Goal: Task Accomplishment & Management: Complete application form

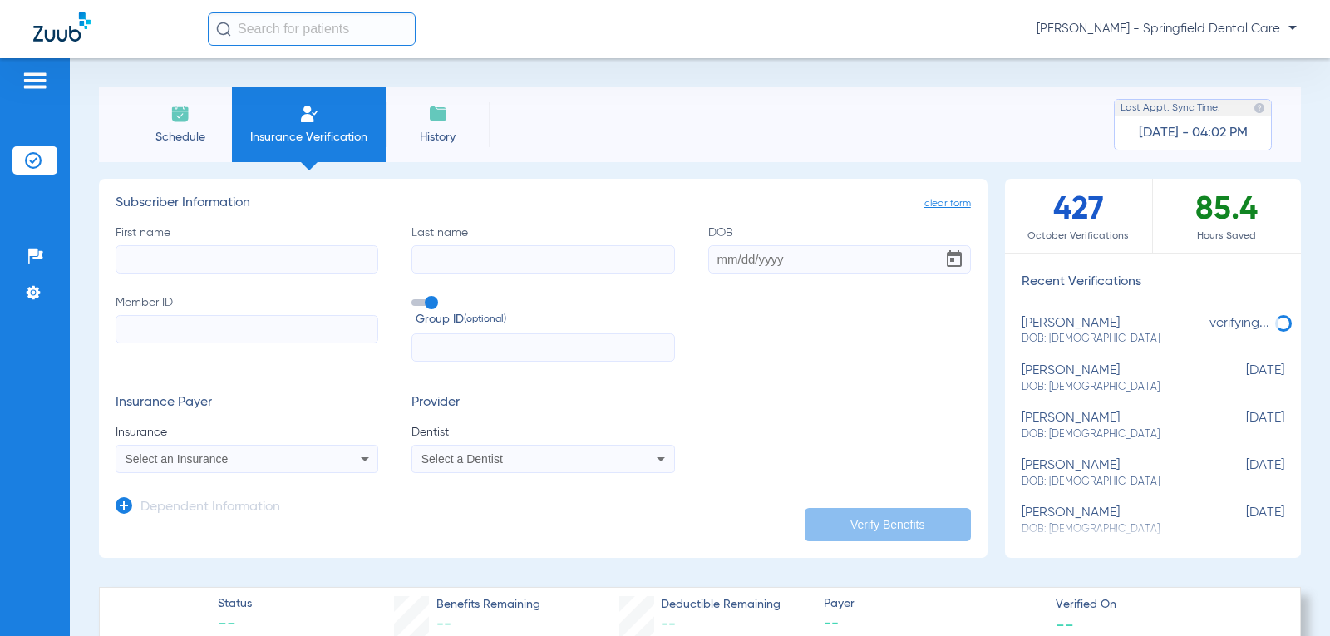
click at [289, 258] on input "First name" at bounding box center [247, 259] width 263 height 28
type input "[PERSON_NAME]"
type input "[DATE]"
click at [179, 334] on input "Member ID" at bounding box center [247, 329] width 263 height 28
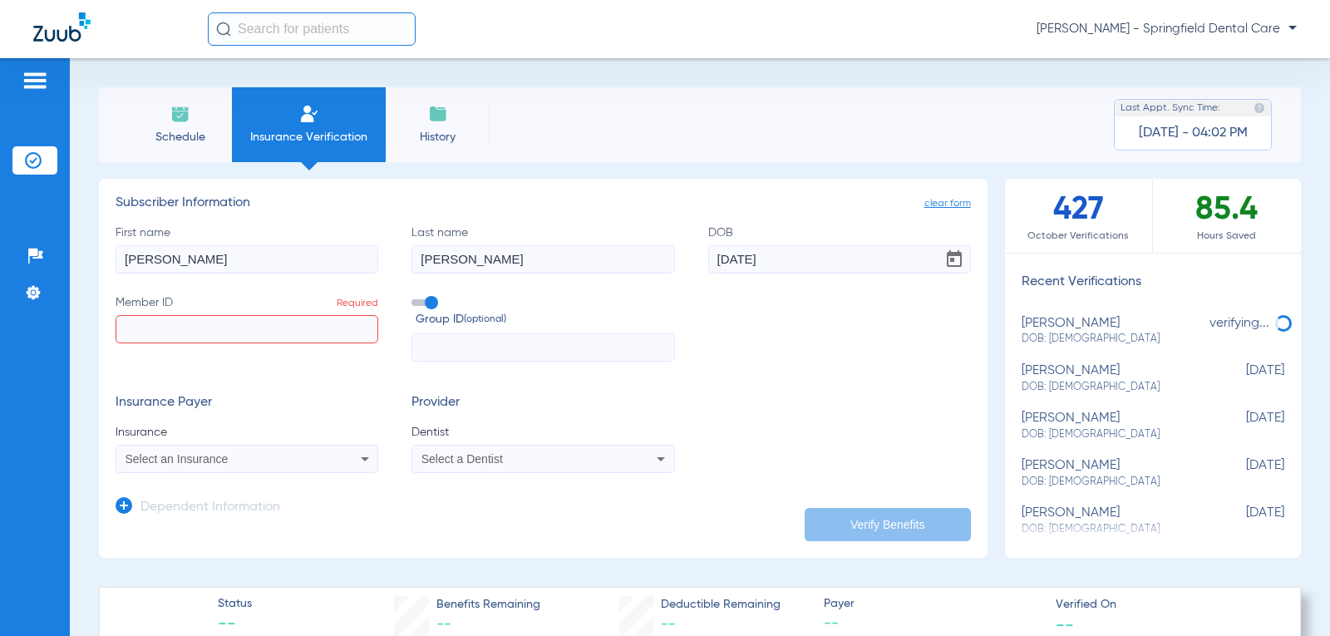
click at [273, 320] on input "Member ID Required" at bounding box center [247, 329] width 263 height 28
paste input "101063271100"
type input "101063271100"
click at [340, 460] on div "Select an Insurance" at bounding box center [246, 459] width 261 height 20
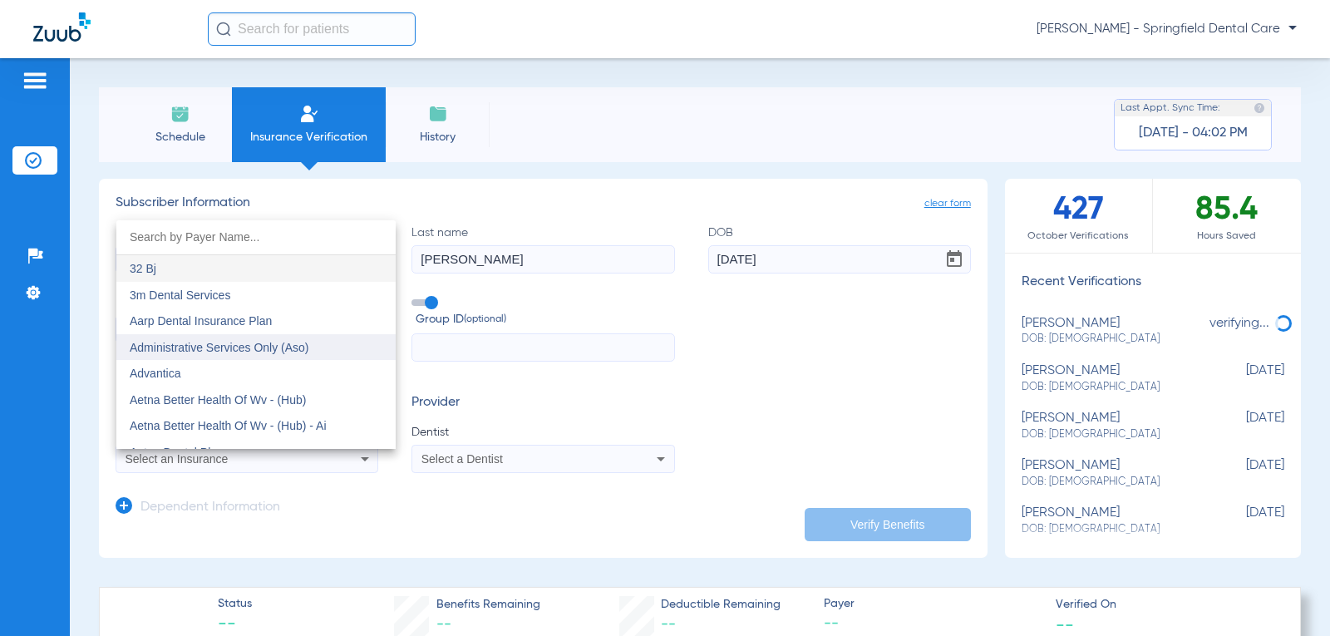
scroll to position [83, 0]
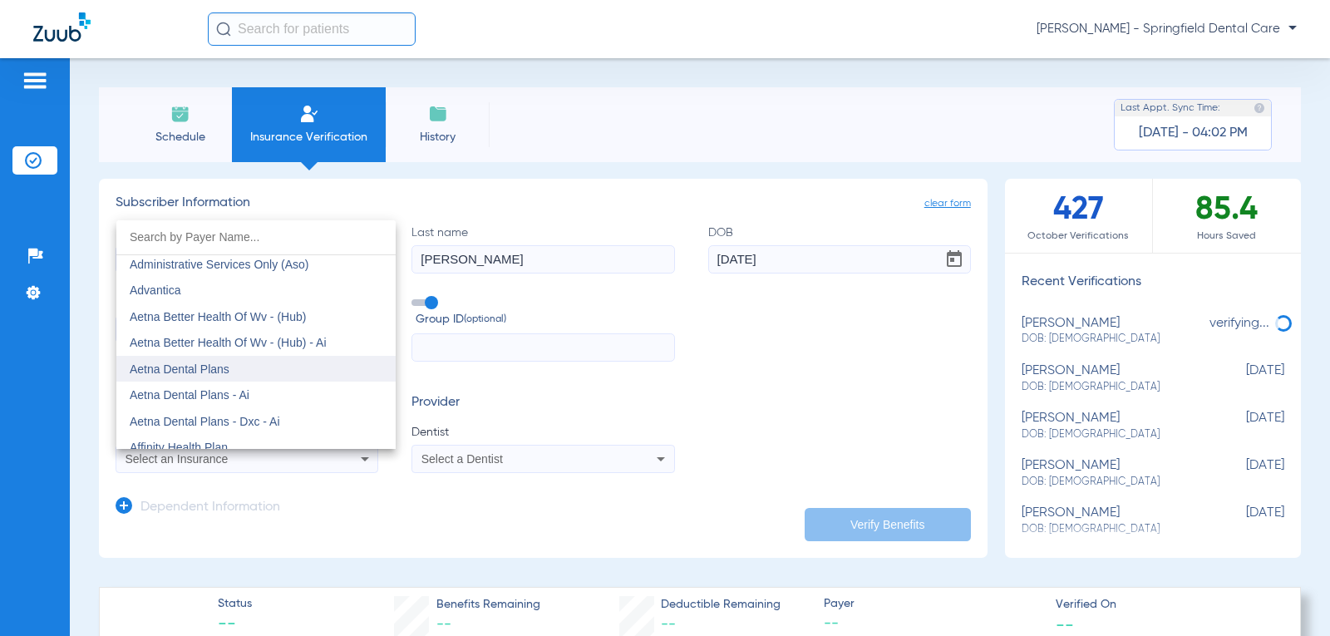
click at [246, 367] on mat-option "Aetna Dental Plans" at bounding box center [255, 369] width 279 height 27
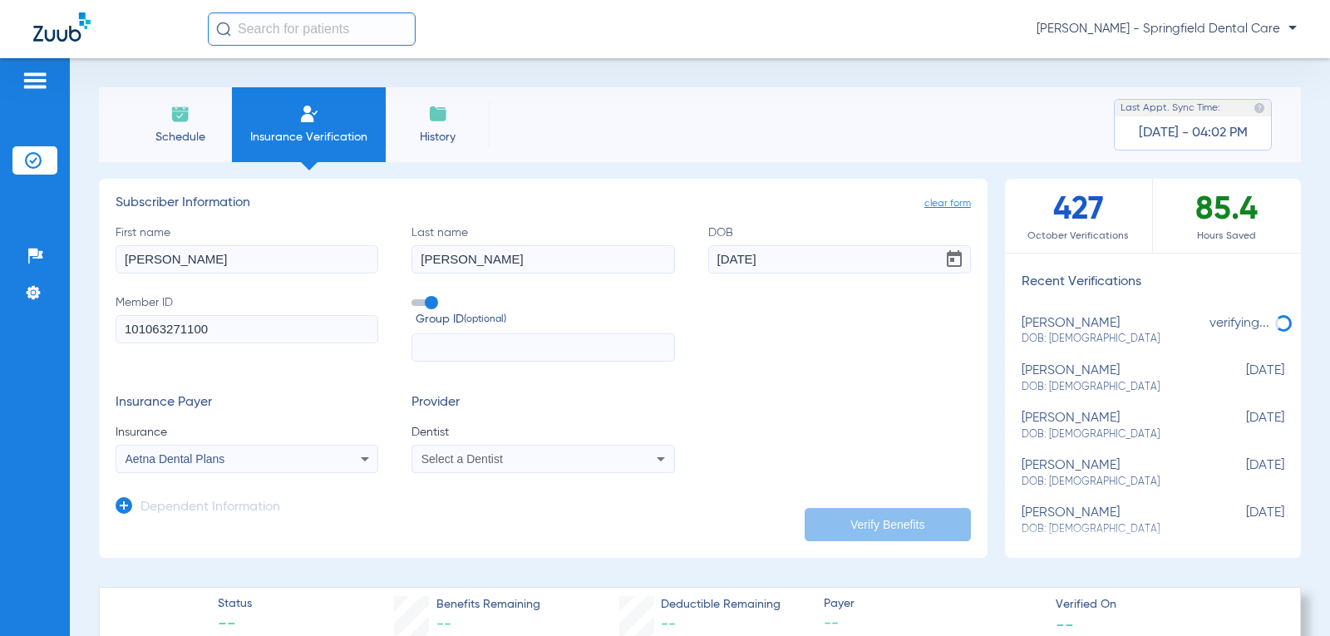
click at [516, 475] on app-dependent-form "Dependent Information" at bounding box center [543, 501] width 855 height 56
click at [519, 464] on div "Select a Dentist" at bounding box center [518, 459] width 195 height 12
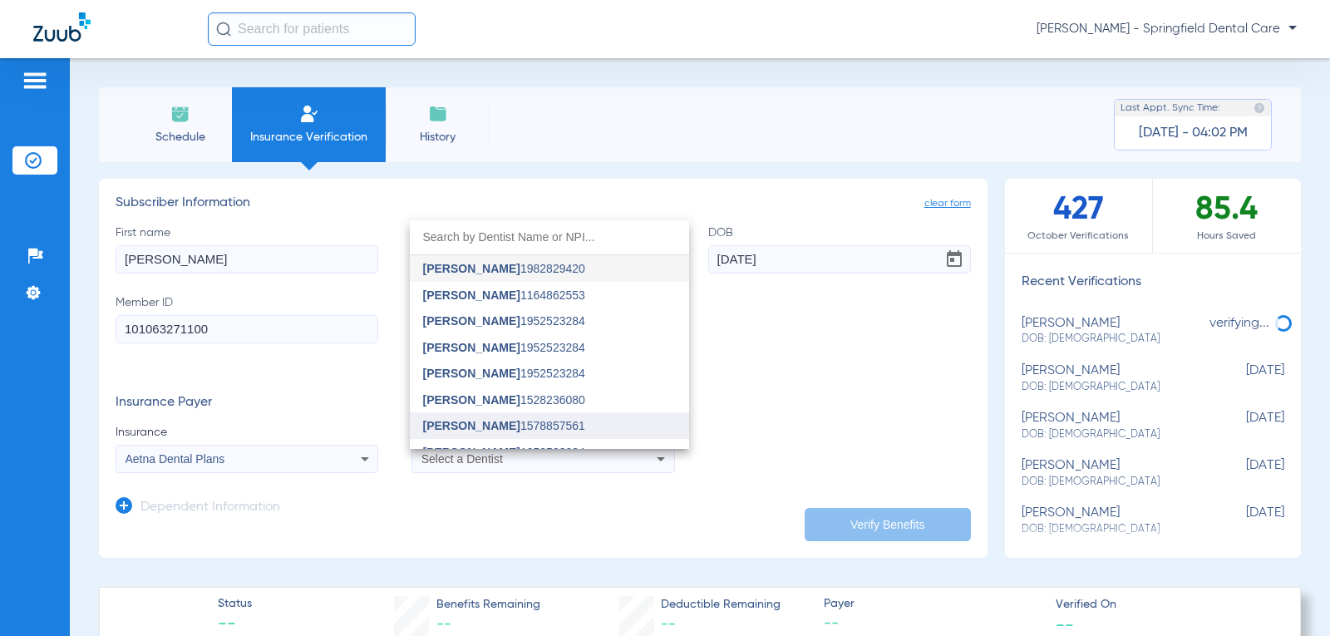
click at [571, 428] on mat-option "[PERSON_NAME] 1578857561" at bounding box center [549, 425] width 279 height 27
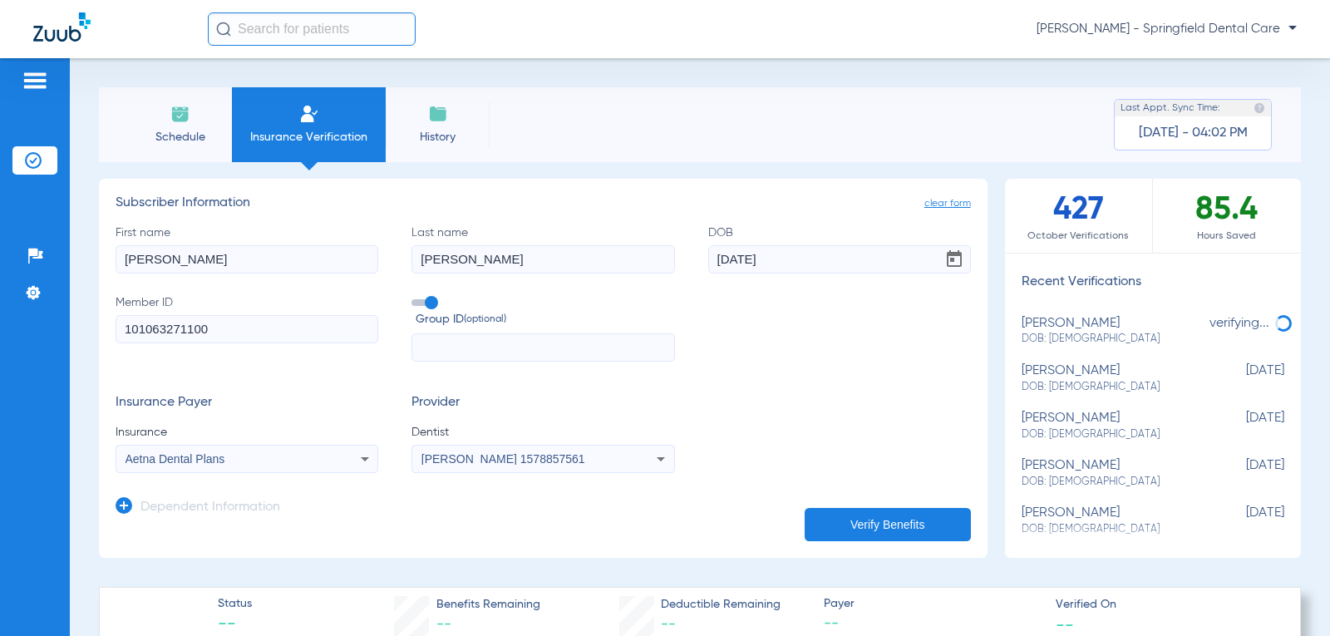
click at [932, 522] on button "Verify Benefits" at bounding box center [887, 524] width 166 height 33
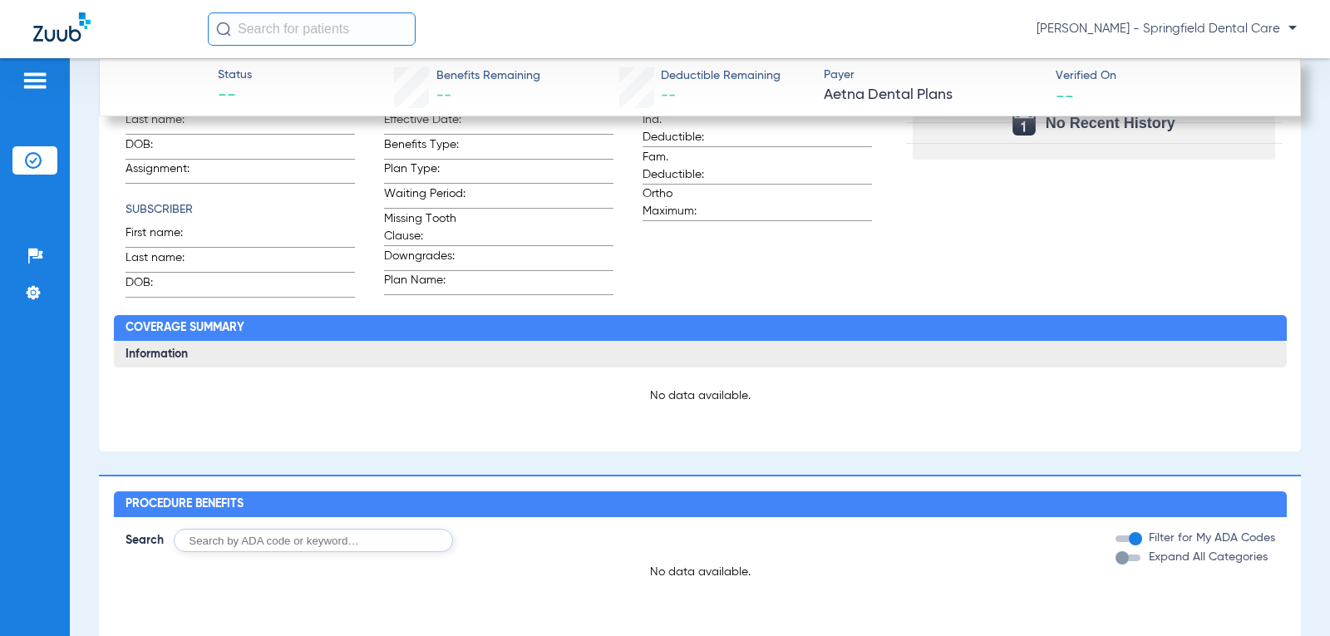
scroll to position [381, 0]
